Goal: Transaction & Acquisition: Purchase product/service

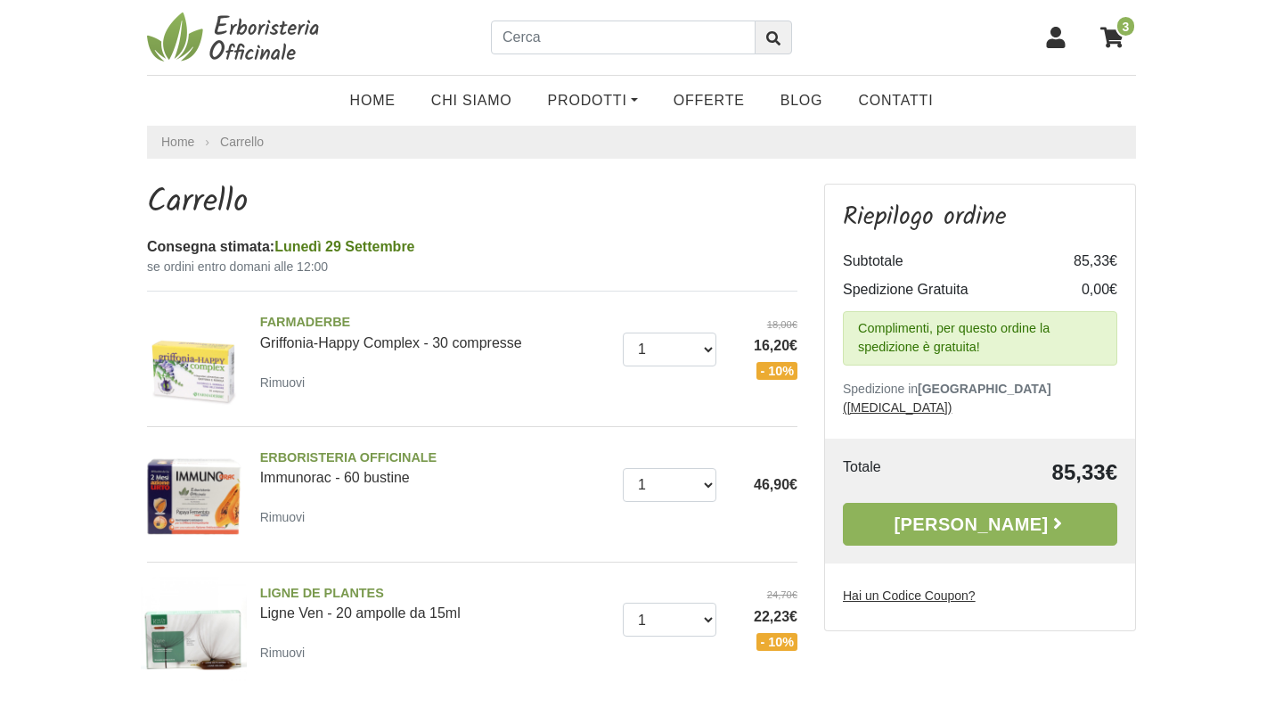
click at [938, 588] on u "Hai un Codice Coupon?" at bounding box center [909, 595] width 133 height 14
click at [0, 0] on input "Hai un Codice Coupon?" at bounding box center [0, 0] width 0 height 0
type input "armonia10"
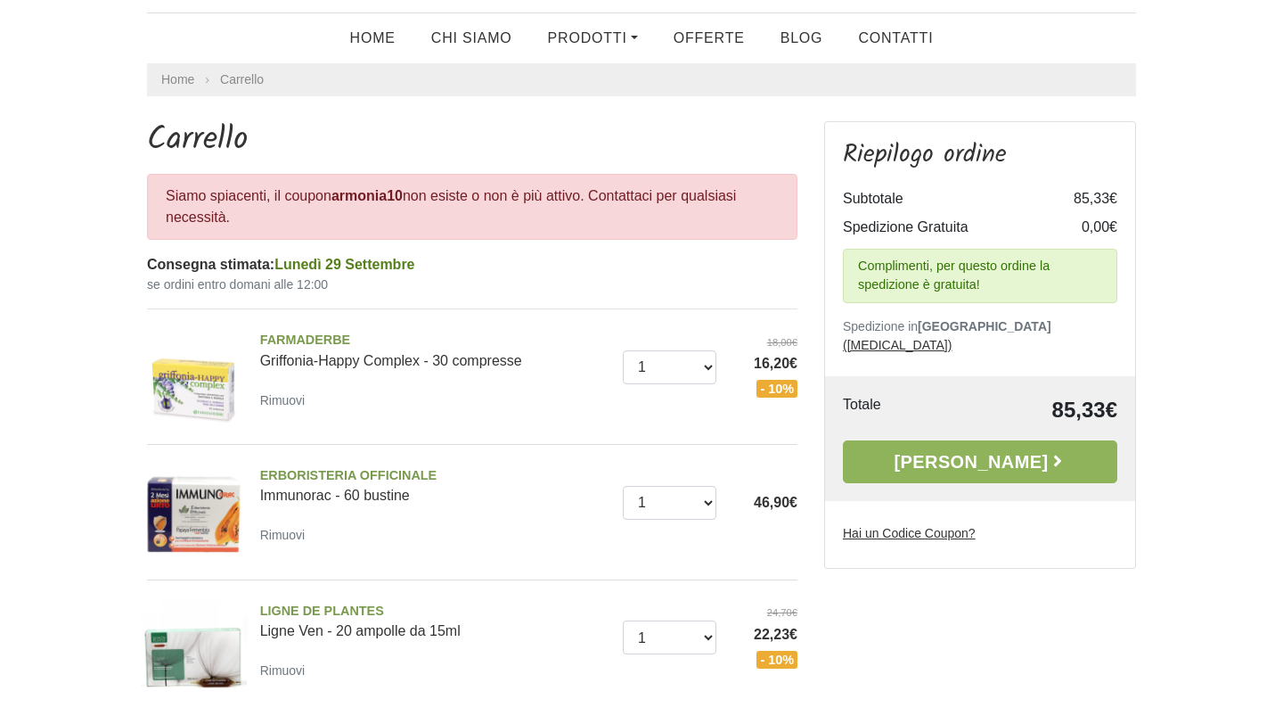
scroll to position [65, 0]
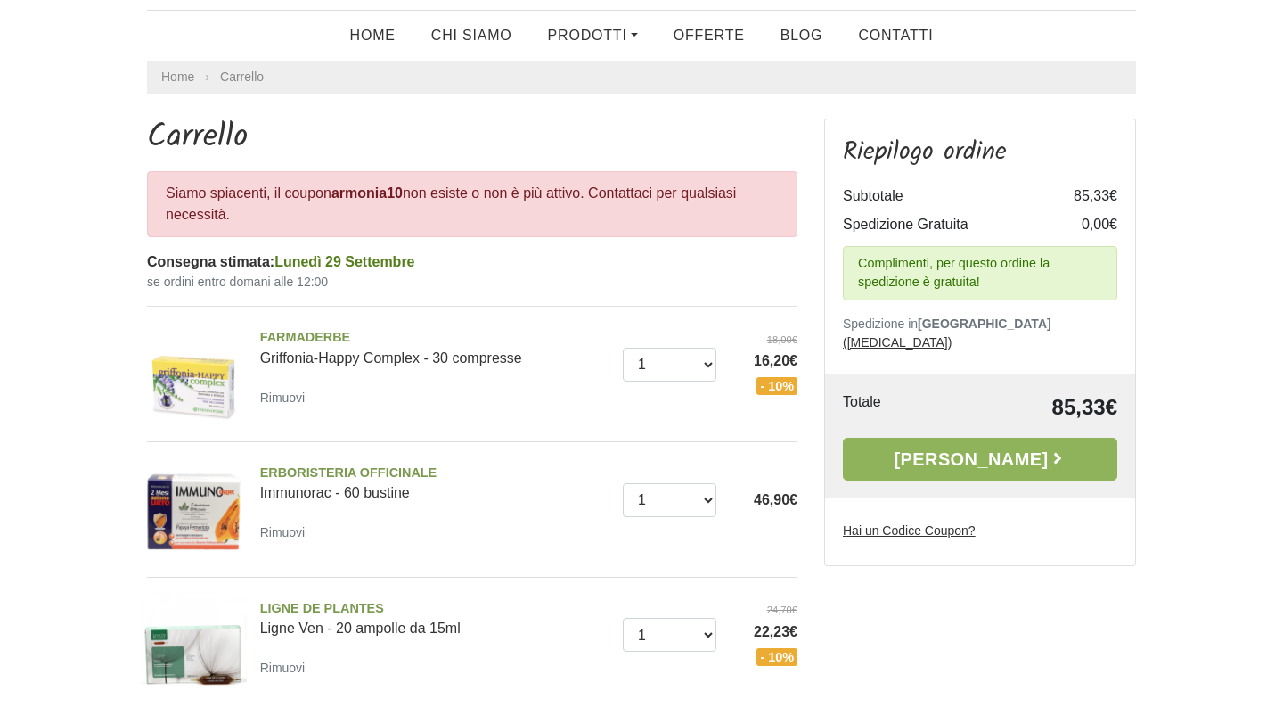
click at [894, 523] on u "Hai un Codice Coupon?" at bounding box center [909, 530] width 133 height 14
click at [0, 0] on input "Hai un Codice Coupon?" at bounding box center [0, 0] width 0 height 0
type input "ARMONIA10"
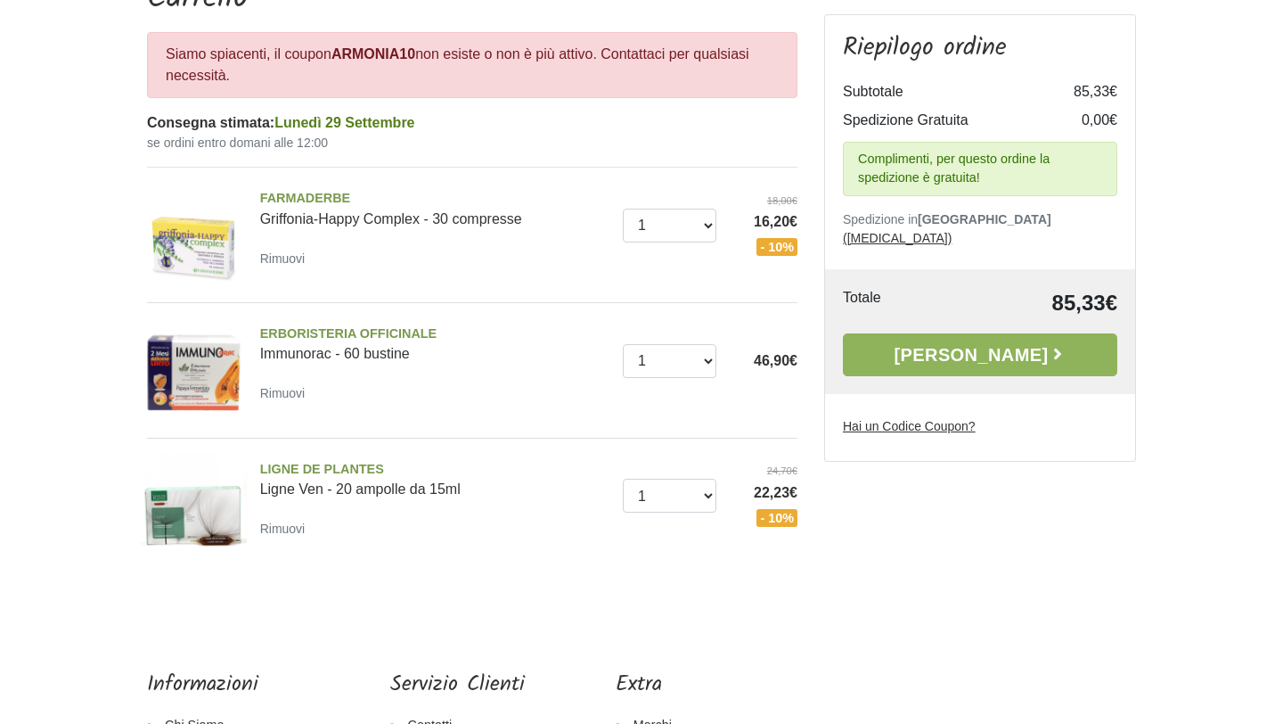
scroll to position [218, 0]
